Goal: Transaction & Acquisition: Obtain resource

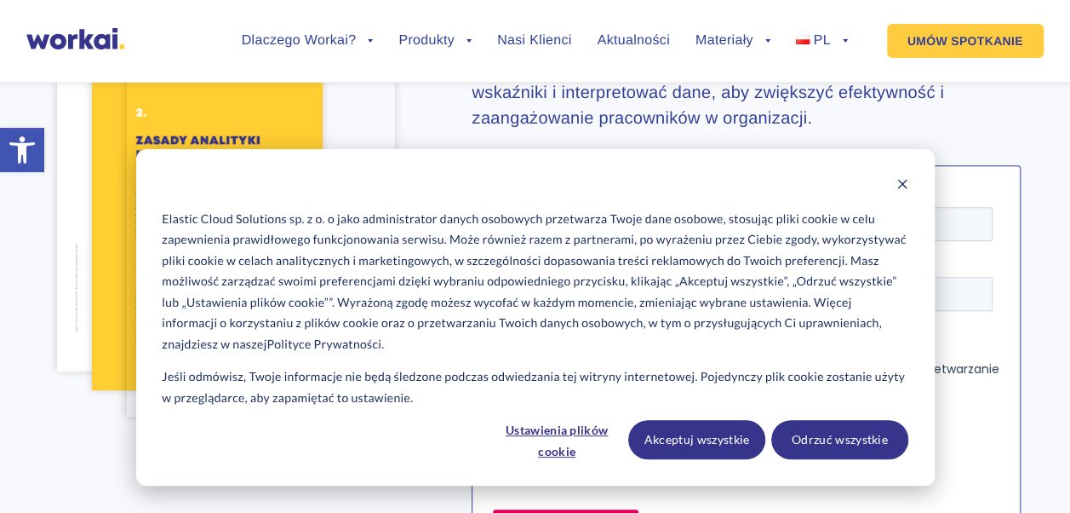
scroll to position [273, 0]
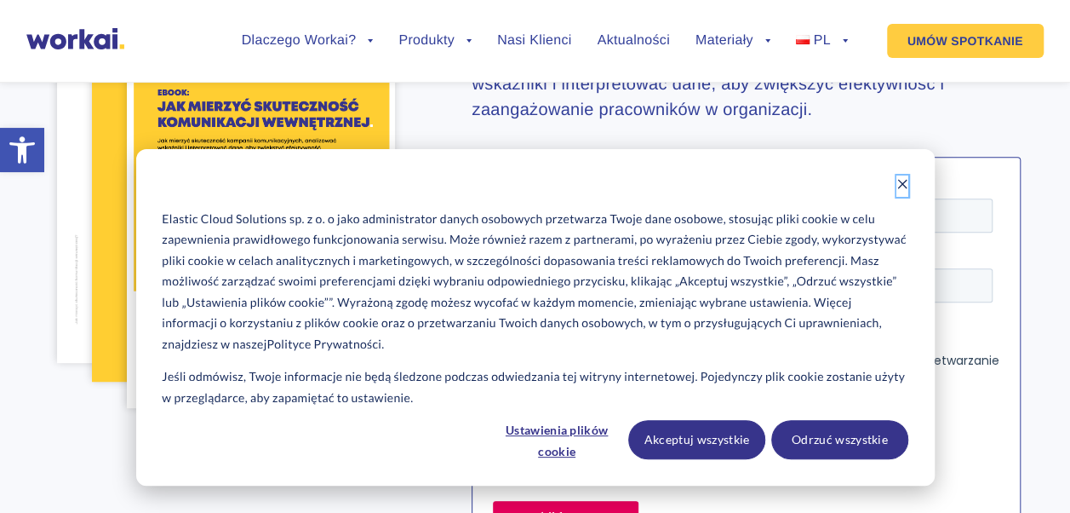
click at [902, 189] on icon "Dismiss cookie banner" at bounding box center [903, 184] width 12 height 12
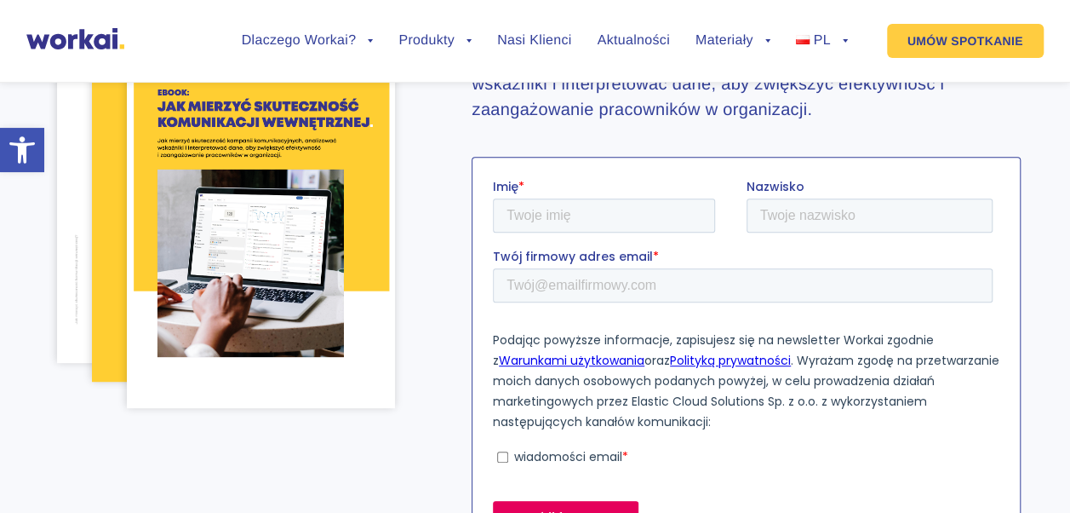
click at [505, 457] on input "wiadomości email *" at bounding box center [502, 455] width 11 height 11
checkbox input "true"
click at [562, 211] on input "Imię *" at bounding box center [604, 215] width 222 height 34
type input "[PERSON_NAME]"
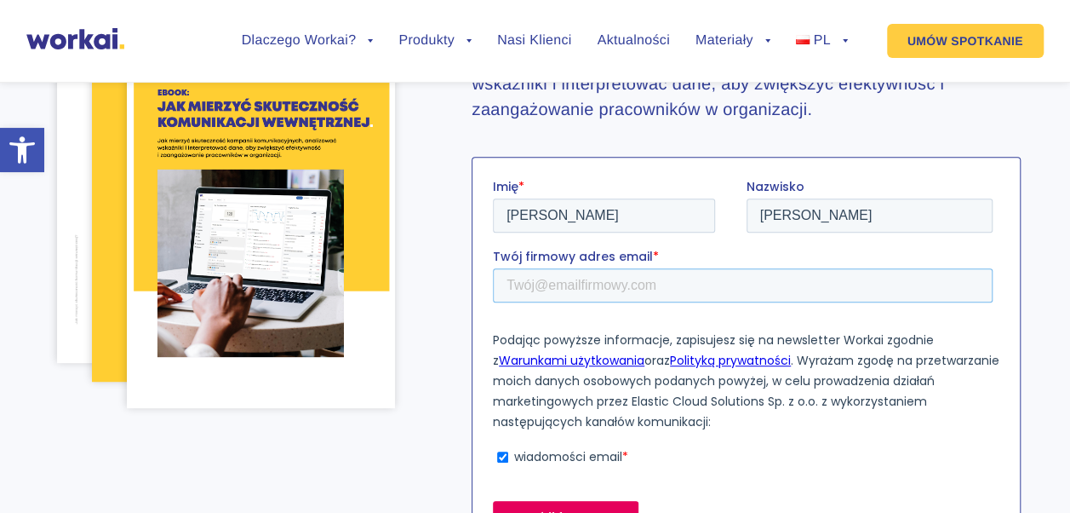
type input "[PERSON_NAME][EMAIL_ADDRESS][DOMAIN_NAME]"
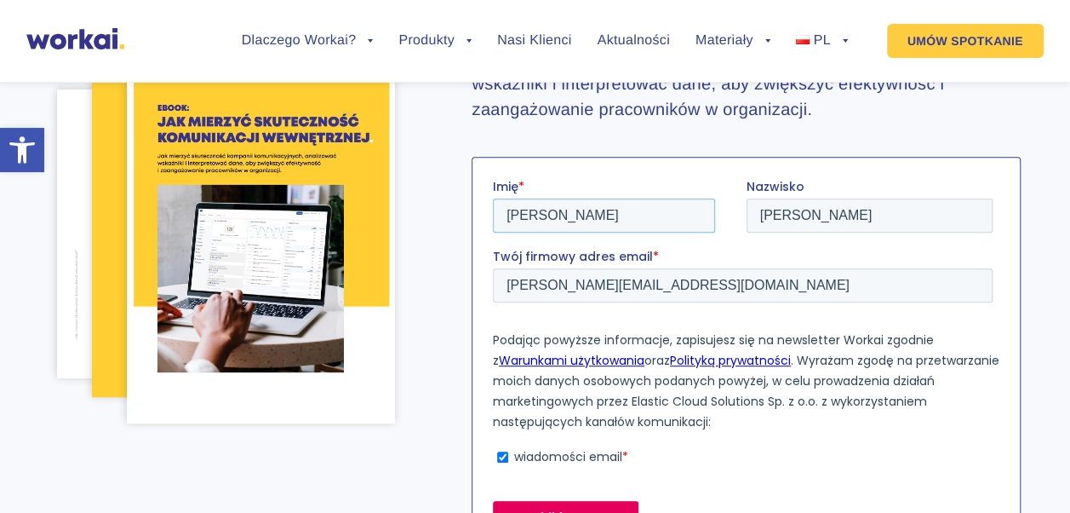
scroll to position [289, 0]
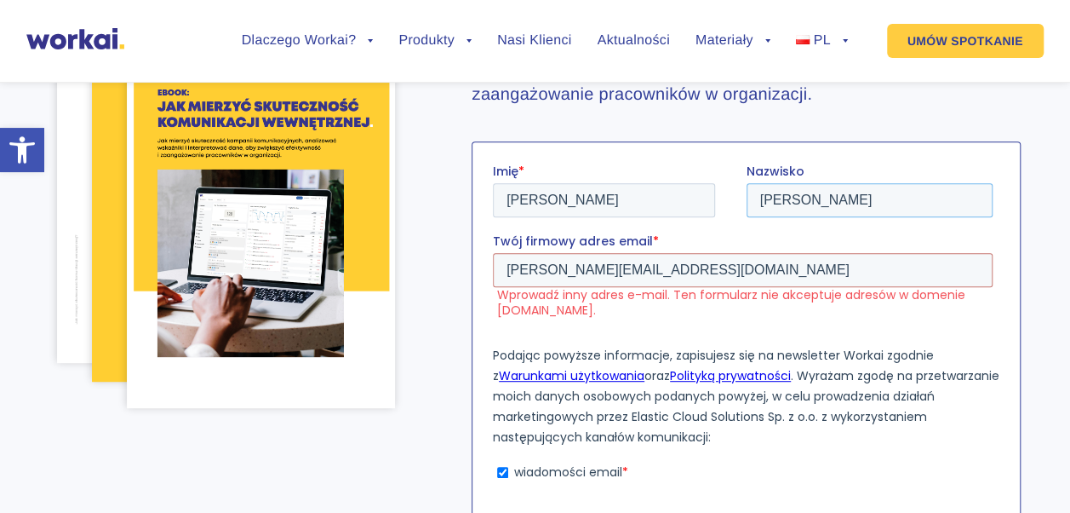
click at [806, 209] on input "[PERSON_NAME]" at bounding box center [870, 199] width 247 height 34
drag, startPoint x: 833, startPoint y: 201, endPoint x: 752, endPoint y: 205, distance: 81.0
click at [752, 205] on input "[PERSON_NAME]" at bounding box center [870, 199] width 247 height 34
click at [731, 273] on input "[PERSON_NAME][EMAIL_ADDRESS][DOMAIN_NAME]" at bounding box center [743, 269] width 500 height 34
click at [757, 233] on label "Twój firmowy adres email *" at bounding box center [746, 240] width 507 height 17
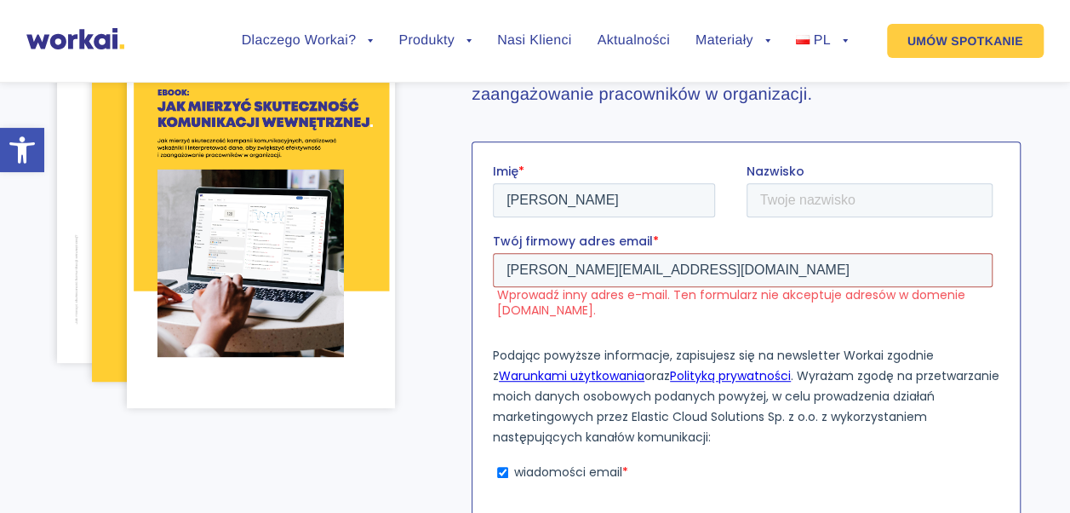
click at [757, 252] on input "[PERSON_NAME][EMAIL_ADDRESS][DOMAIN_NAME]" at bounding box center [743, 269] width 500 height 34
